Goal: Task Accomplishment & Management: Manage account settings

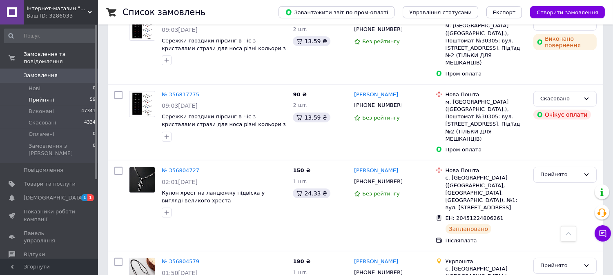
click at [66, 94] on li "Прийняті 59" at bounding box center [50, 99] width 101 height 11
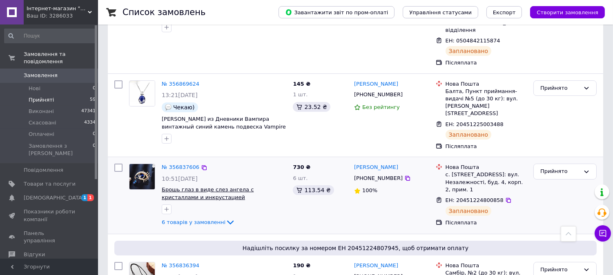
scroll to position [227, 0]
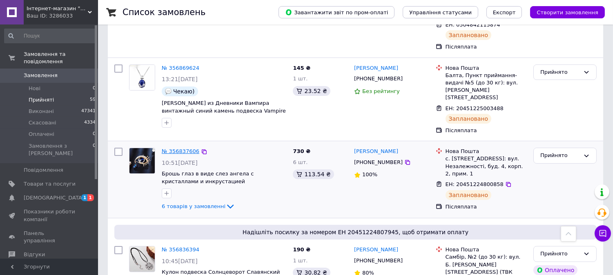
click at [163, 148] on link "№ 356837606" at bounding box center [181, 151] width 38 height 6
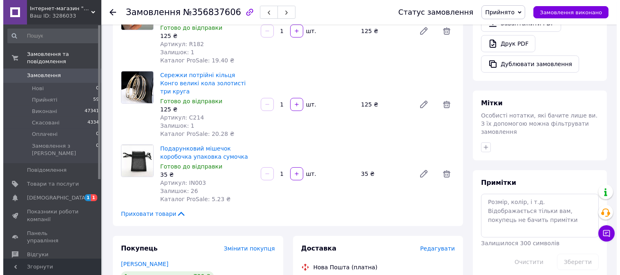
scroll to position [181, 0]
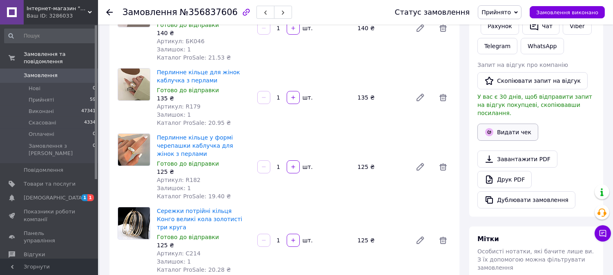
click at [503, 126] on button "Видати чек" at bounding box center [508, 132] width 61 height 17
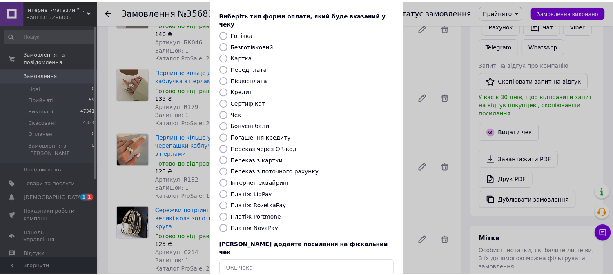
scroll to position [76, 0]
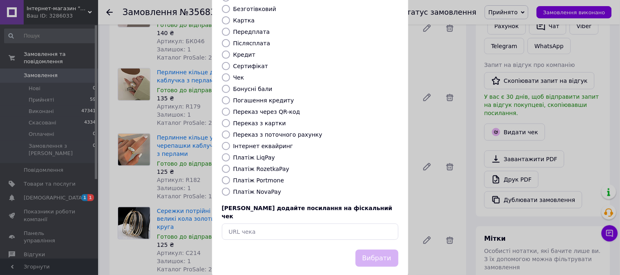
click at [268, 189] on label "Платіж NovaPay" at bounding box center [257, 192] width 48 height 7
click at [230, 188] on input "Платіж NovaPay" at bounding box center [226, 192] width 8 height 8
radio input "true"
click at [383, 250] on button "Вибрати" at bounding box center [377, 259] width 43 height 18
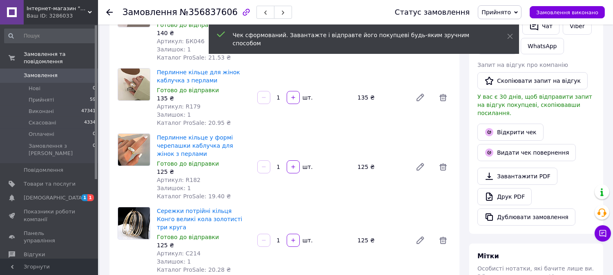
click at [519, 125] on link "Відкрити чек" at bounding box center [511, 132] width 66 height 17
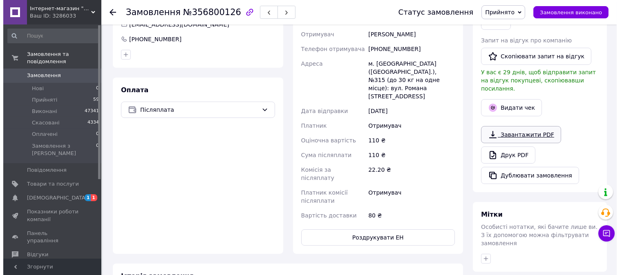
scroll to position [227, 0]
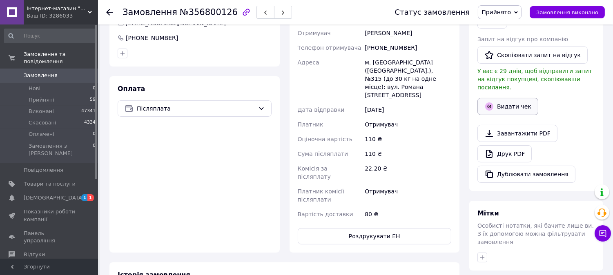
click at [517, 98] on button "Видати чек" at bounding box center [508, 106] width 61 height 17
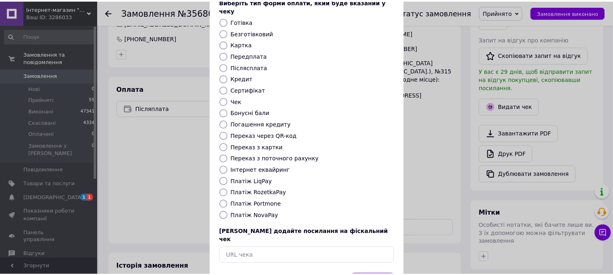
scroll to position [76, 0]
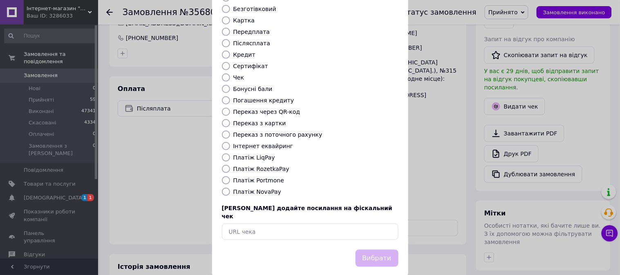
click at [265, 189] on label "Платіж NovaPay" at bounding box center [257, 192] width 48 height 7
click at [230, 188] on input "Платіж NovaPay" at bounding box center [226, 192] width 8 height 8
radio input "true"
click at [381, 250] on button "Вибрати" at bounding box center [377, 259] width 43 height 18
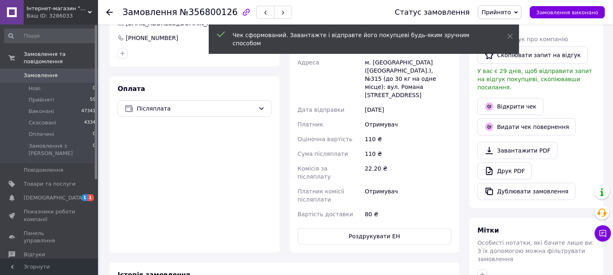
click at [205, 12] on span "№356800126" at bounding box center [209, 12] width 58 height 10
copy span "356800126"
click at [526, 98] on link "Відкрити чек" at bounding box center [511, 106] width 66 height 17
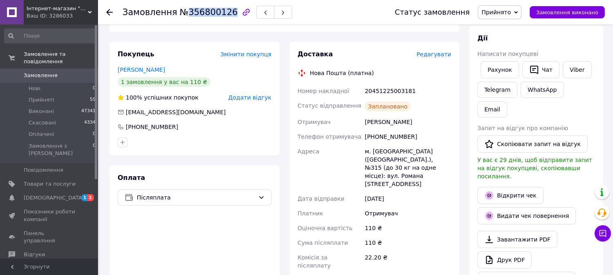
scroll to position [136, 0]
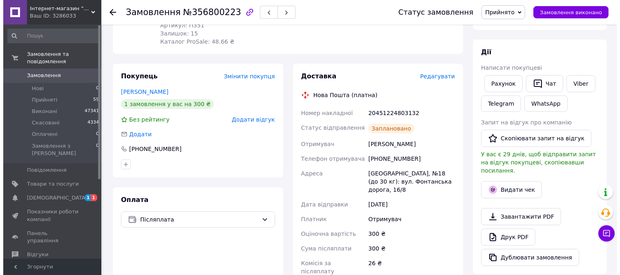
scroll to position [136, 0]
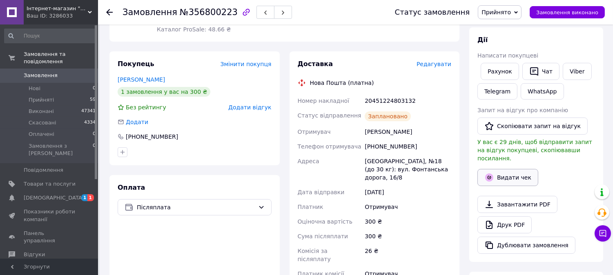
click at [514, 171] on button "Видати чек" at bounding box center [508, 177] width 61 height 17
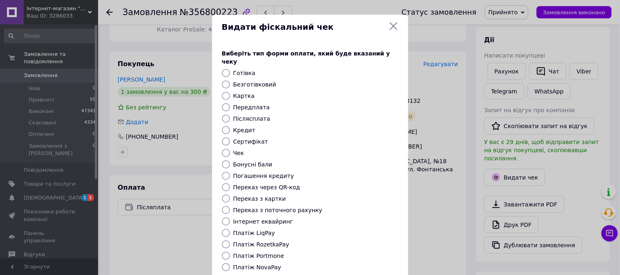
drag, startPoint x: 258, startPoint y: 260, endPoint x: 283, endPoint y: 244, distance: 29.0
click at [259, 264] on label "Платіж NovaPay" at bounding box center [257, 267] width 48 height 7
click at [230, 264] on input "Платіж NovaPay" at bounding box center [226, 268] width 8 height 8
radio input "true"
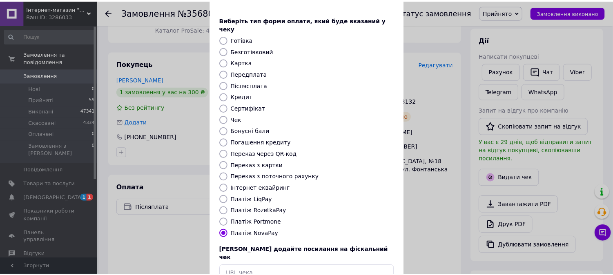
scroll to position [76, 0]
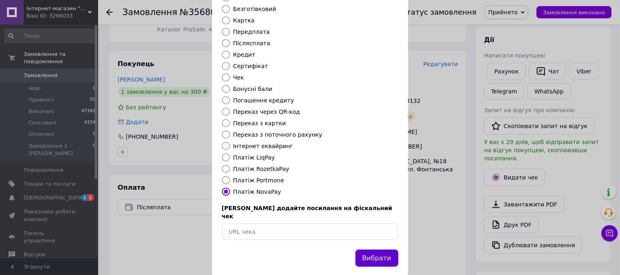
click at [380, 250] on button "Вибрати" at bounding box center [377, 259] width 43 height 18
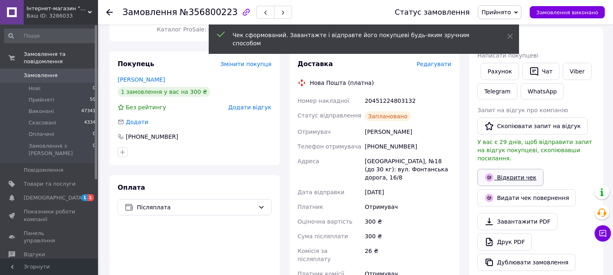
click at [511, 169] on link "Відкрити чек" at bounding box center [511, 177] width 66 height 17
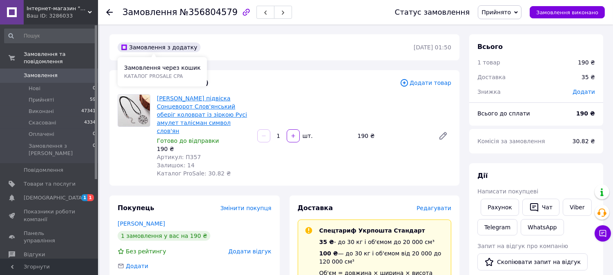
scroll to position [45, 0]
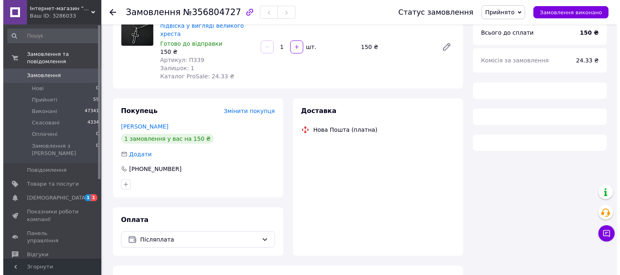
scroll to position [89, 0]
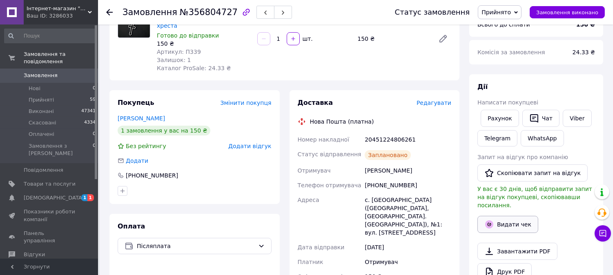
click at [514, 217] on button "Видати чек" at bounding box center [508, 224] width 61 height 17
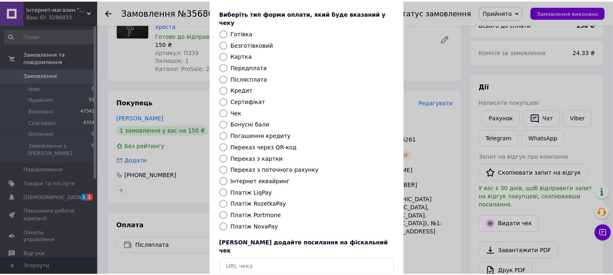
scroll to position [76, 0]
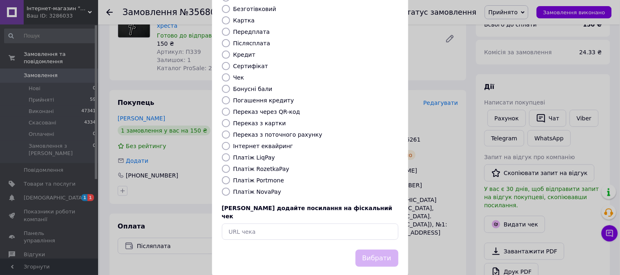
click at [255, 189] on label "Платіж NovaPay" at bounding box center [257, 192] width 48 height 7
click at [230, 188] on input "Платіж NovaPay" at bounding box center [226, 192] width 8 height 8
radio input "true"
click at [391, 250] on button "Вибрати" at bounding box center [377, 259] width 43 height 18
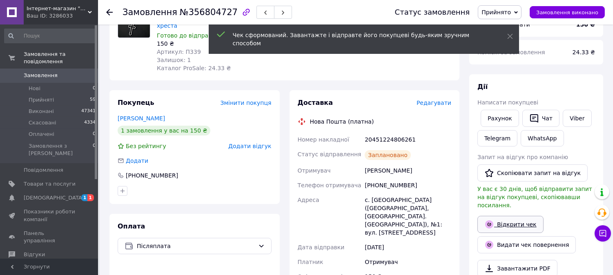
click at [508, 216] on link "Відкрити чек" at bounding box center [511, 224] width 66 height 17
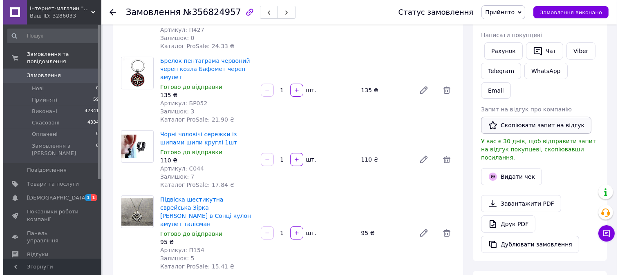
scroll to position [272, 0]
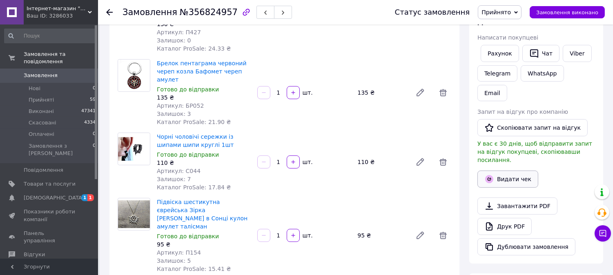
click at [513, 171] on button "Видати чек" at bounding box center [508, 179] width 61 height 17
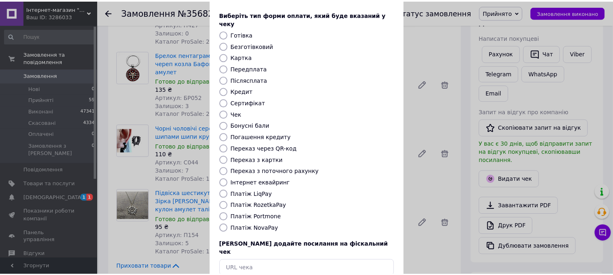
scroll to position [76, 0]
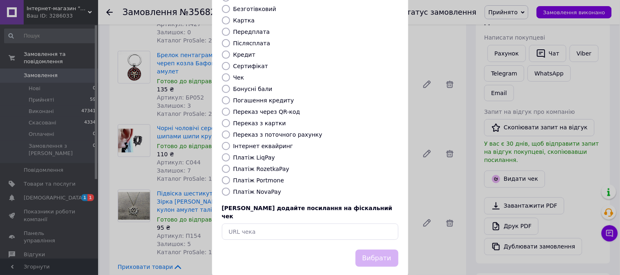
click at [263, 189] on label "Платіж NovaPay" at bounding box center [257, 192] width 48 height 7
click at [230, 188] on input "Платіж NovaPay" at bounding box center [226, 192] width 8 height 8
radio input "true"
click at [378, 250] on button "Вибрати" at bounding box center [377, 259] width 43 height 18
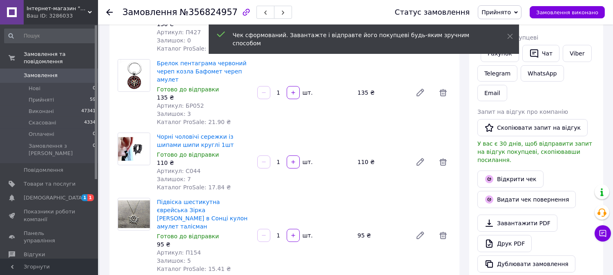
click at [516, 171] on link "Відкрити чек" at bounding box center [511, 179] width 66 height 17
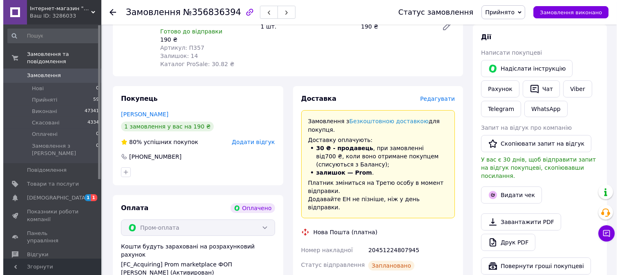
scroll to position [227, 0]
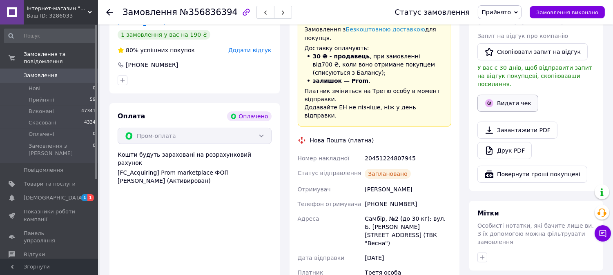
click at [518, 95] on button "Видати чек" at bounding box center [508, 103] width 61 height 17
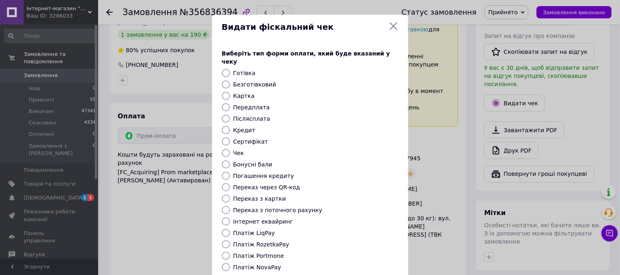
click at [268, 241] on label "Платіж RozetkaPay" at bounding box center [261, 244] width 56 height 7
click at [230, 241] on input "Платіж RozetkaPay" at bounding box center [226, 245] width 8 height 8
radio input "true"
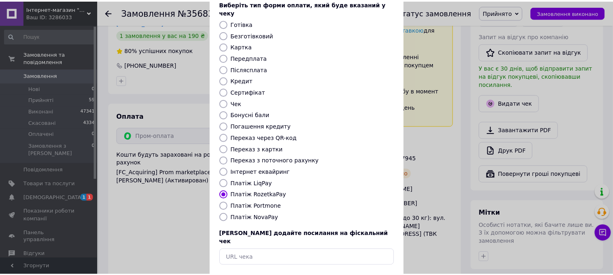
scroll to position [76, 0]
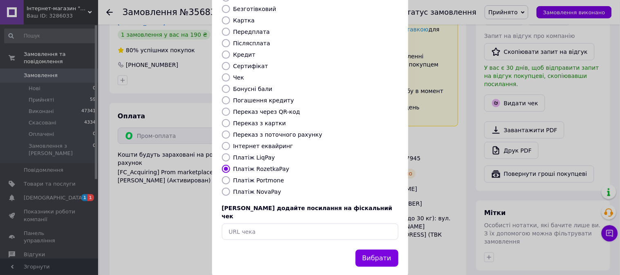
drag, startPoint x: 383, startPoint y: 240, endPoint x: 367, endPoint y: 186, distance: 56.0
click at [383, 250] on button "Вибрати" at bounding box center [377, 259] width 43 height 18
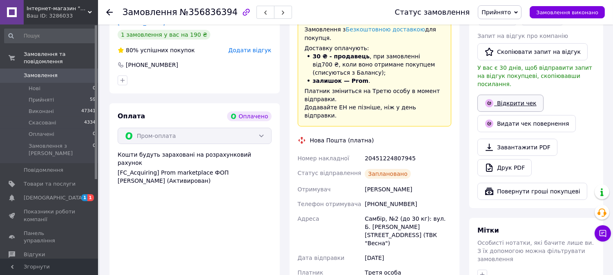
click at [495, 96] on link "Відкрити чек" at bounding box center [511, 103] width 66 height 17
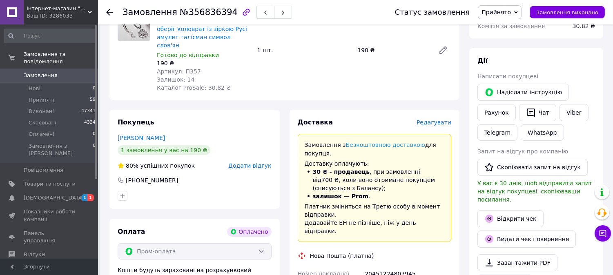
scroll to position [0, 0]
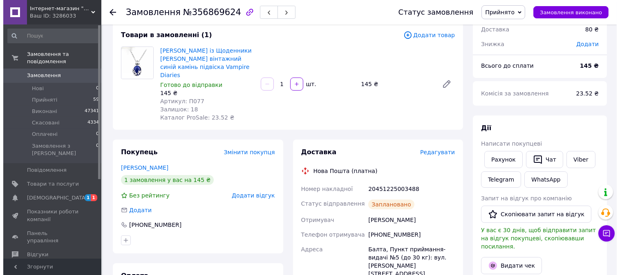
scroll to position [91, 0]
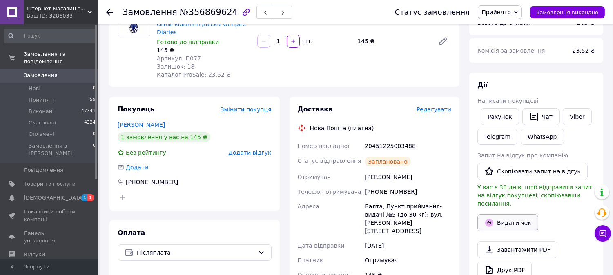
click at [507, 217] on button "Видати чек" at bounding box center [508, 223] width 61 height 17
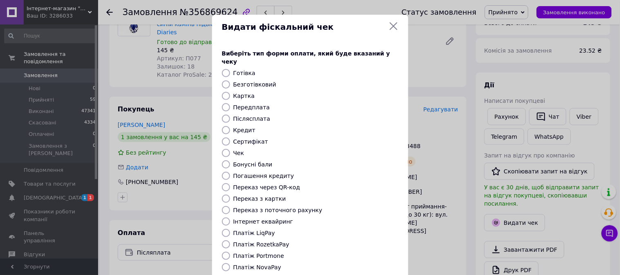
click at [253, 264] on label "Платіж NovaPay" at bounding box center [257, 267] width 48 height 7
click at [230, 264] on input "Платіж NovaPay" at bounding box center [226, 268] width 8 height 8
radio input "true"
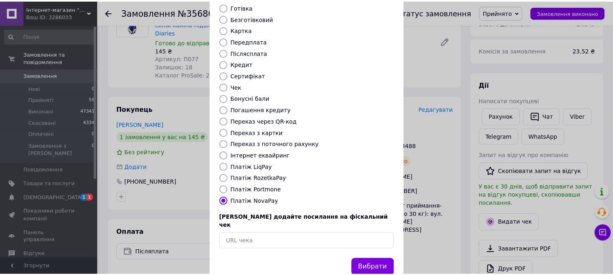
scroll to position [76, 0]
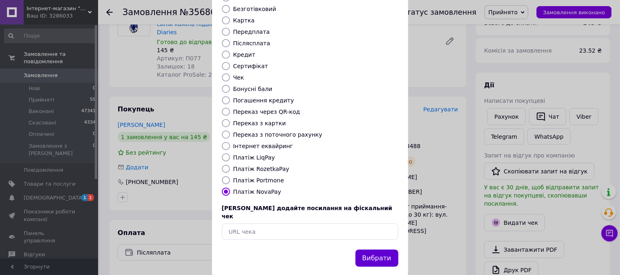
click at [372, 250] on button "Вибрати" at bounding box center [377, 259] width 43 height 18
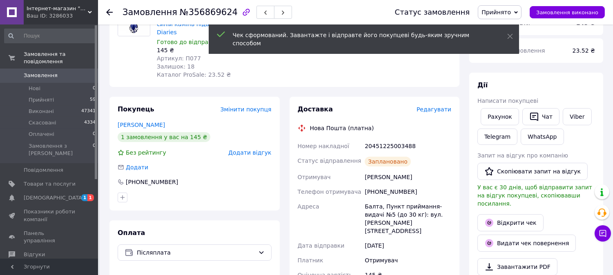
click at [211, 13] on span "№356869624" at bounding box center [209, 12] width 58 height 10
copy span "356869624"
click at [510, 215] on link "Відкрити чек" at bounding box center [511, 223] width 66 height 17
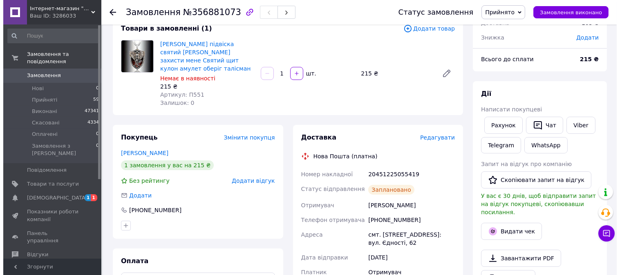
scroll to position [181, 0]
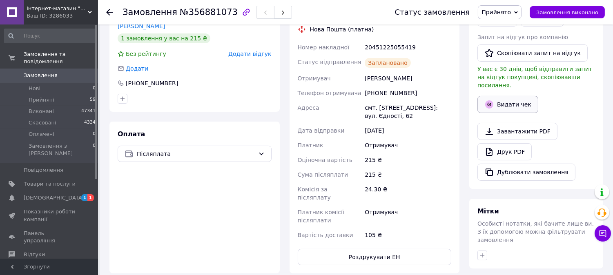
click at [519, 97] on button "Видати чек" at bounding box center [508, 104] width 61 height 17
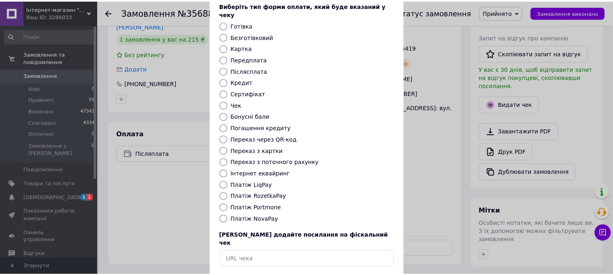
scroll to position [76, 0]
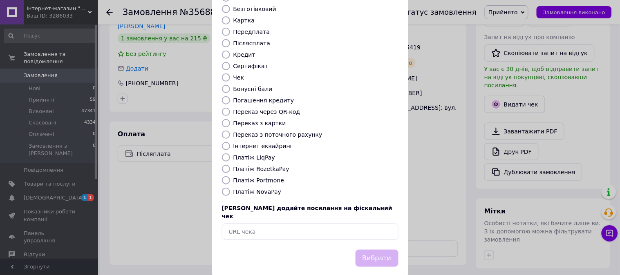
click at [248, 189] on label "Платіж NovaPay" at bounding box center [257, 192] width 48 height 7
click at [230, 188] on input "Платіж NovaPay" at bounding box center [226, 192] width 8 height 8
radio input "true"
click at [374, 250] on button "Вибрати" at bounding box center [377, 259] width 43 height 18
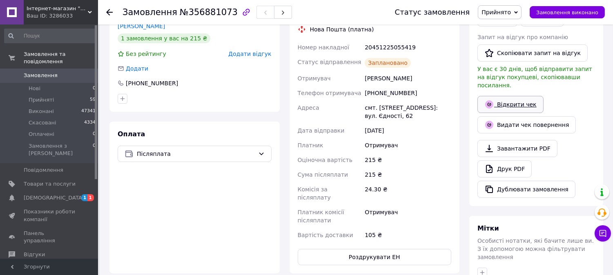
click at [500, 96] on link "Відкрити чек" at bounding box center [511, 104] width 66 height 17
